Goal: Information Seeking & Learning: Learn about a topic

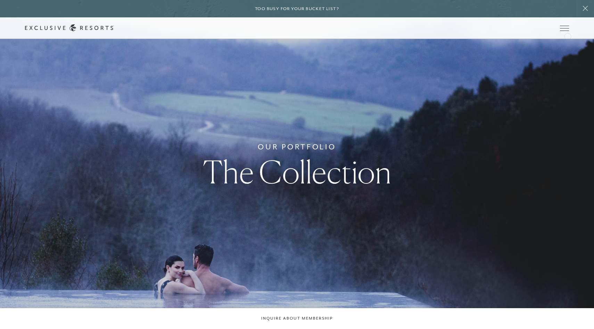
click at [0, 0] on icon at bounding box center [0, 0] width 0 height 0
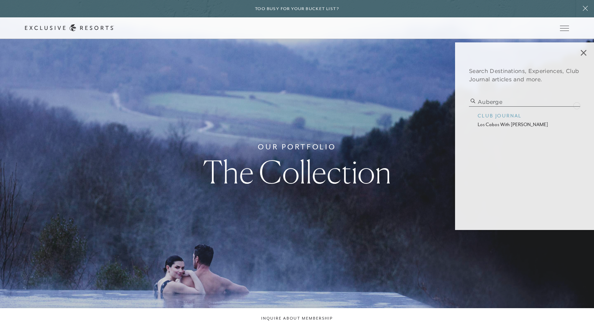
click at [577, 105] on input "auberge" at bounding box center [524, 101] width 111 height 9
click at [578, 100] on input "auberge" at bounding box center [524, 101] width 111 height 9
click at [511, 98] on input "search" at bounding box center [524, 101] width 111 height 9
type input "french laundry"
click at [501, 126] on p "dinner with chef [PERSON_NAME]" at bounding box center [525, 124] width 94 height 7
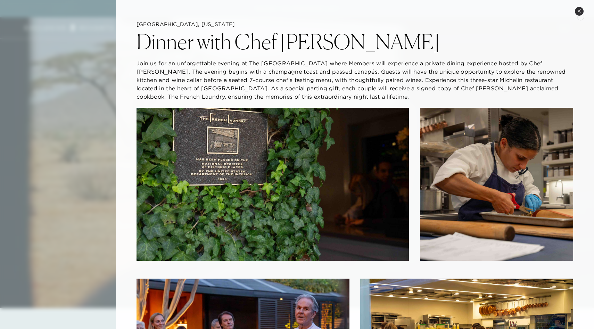
click at [580, 10] on icon at bounding box center [580, 11] width 4 height 4
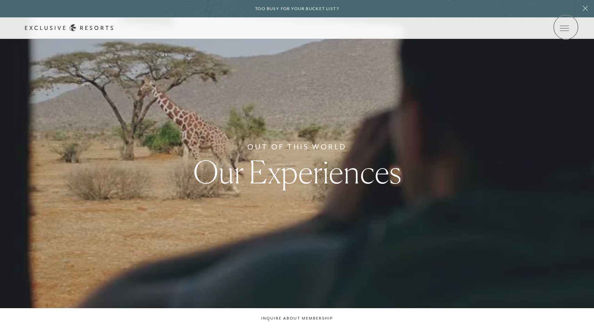
click at [0, 0] on icon at bounding box center [0, 0] width 0 height 0
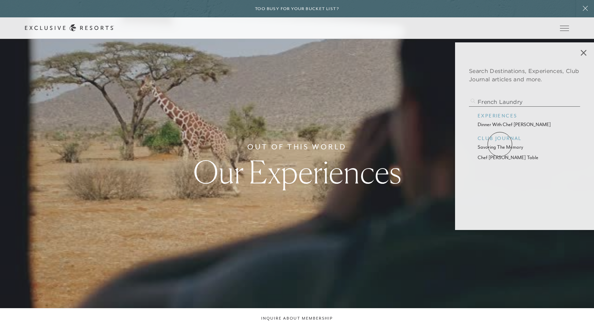
click at [500, 144] on p "savoring the memory" at bounding box center [525, 147] width 94 height 7
